Goal: Navigation & Orientation: Find specific page/section

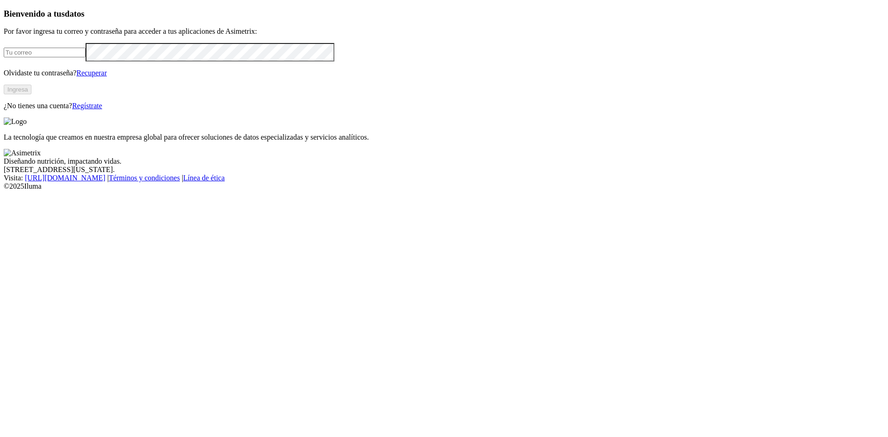
drag, startPoint x: 71, startPoint y: 130, endPoint x: 78, endPoint y: 130, distance: 6.9
click at [71, 57] on input "email" at bounding box center [45, 53] width 82 height 10
type input "[PERSON_NAME][EMAIL_ADDRESS][PERSON_NAME][DOMAIN_NAME]"
click at [31, 94] on button "Ingresa" at bounding box center [18, 90] width 28 height 10
